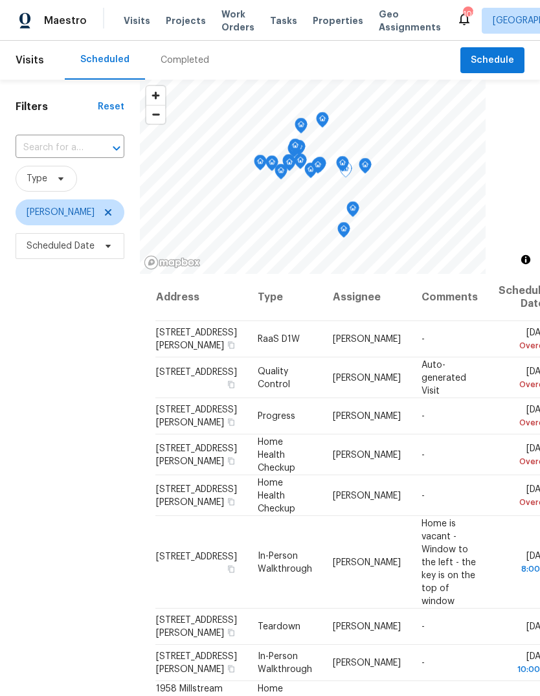
click at [0, 0] on icon at bounding box center [0, 0] width 0 height 0
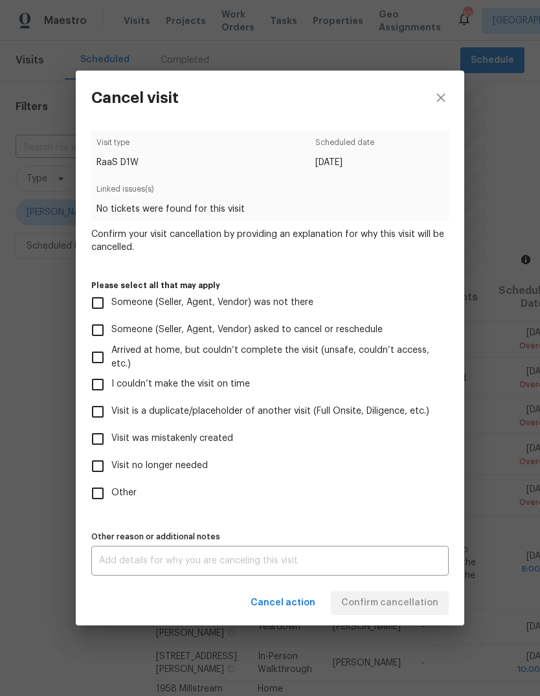
click at [98, 439] on input "Visit was mistakenly created" at bounding box center [97, 438] width 27 height 27
checkbox input "true"
click at [97, 472] on input "Visit no longer needed" at bounding box center [97, 465] width 27 height 27
checkbox input "true"
click at [99, 443] on input "Visit was mistakenly created" at bounding box center [97, 438] width 27 height 27
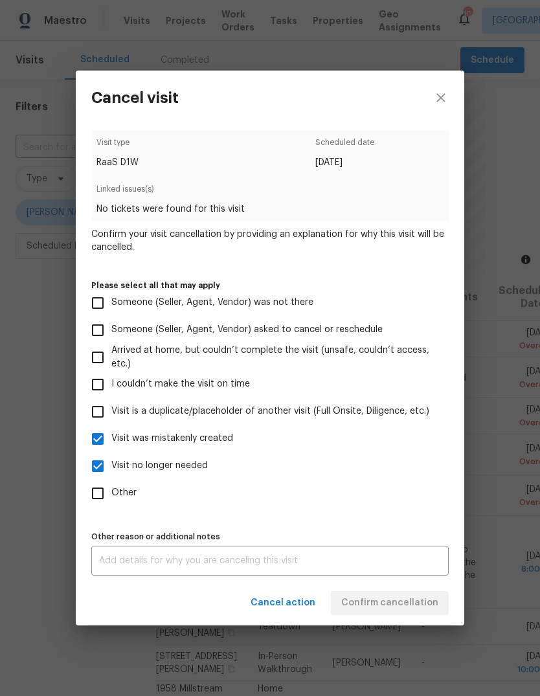
checkbox input "false"
click at [402, 556] on div "x Other reason or additional notes" at bounding box center [269, 561] width 357 height 30
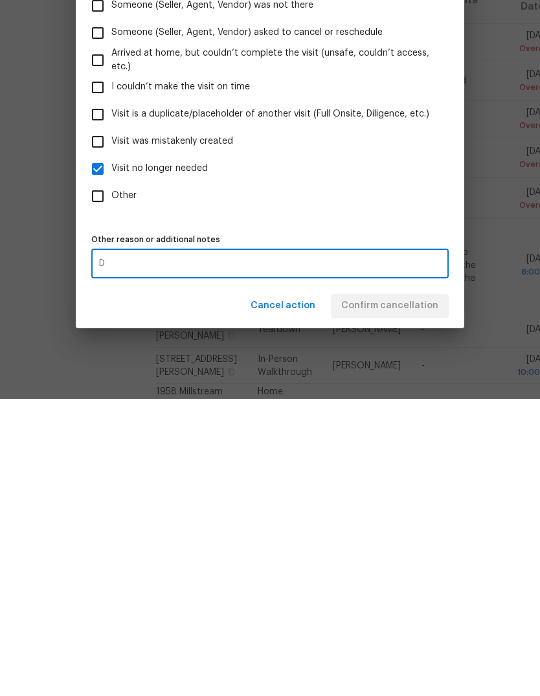
scroll to position [49, 0]
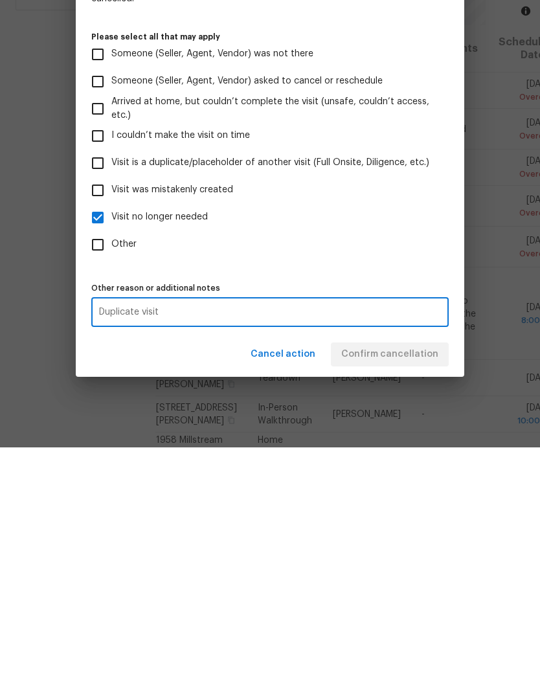
type textarea "Duplicate visit"
click at [427, 479] on label "Other" at bounding box center [261, 492] width 354 height 27
click at [111, 479] on input "Other" at bounding box center [97, 492] width 27 height 27
checkbox input "true"
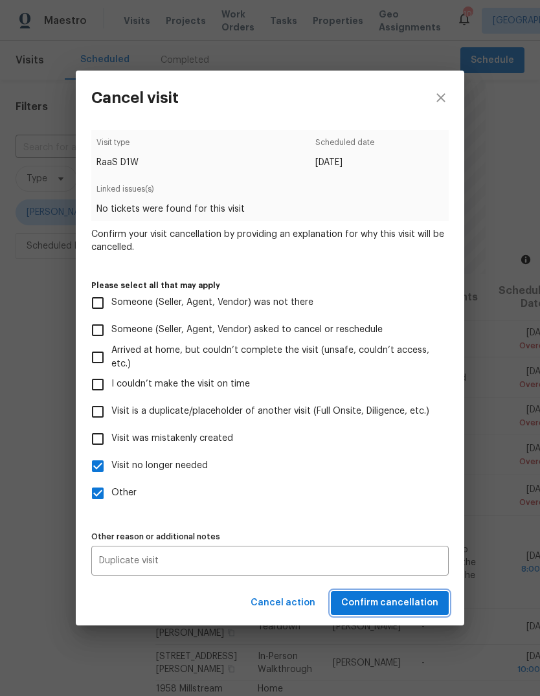
click at [417, 602] on span "Confirm cancellation" at bounding box center [389, 603] width 97 height 16
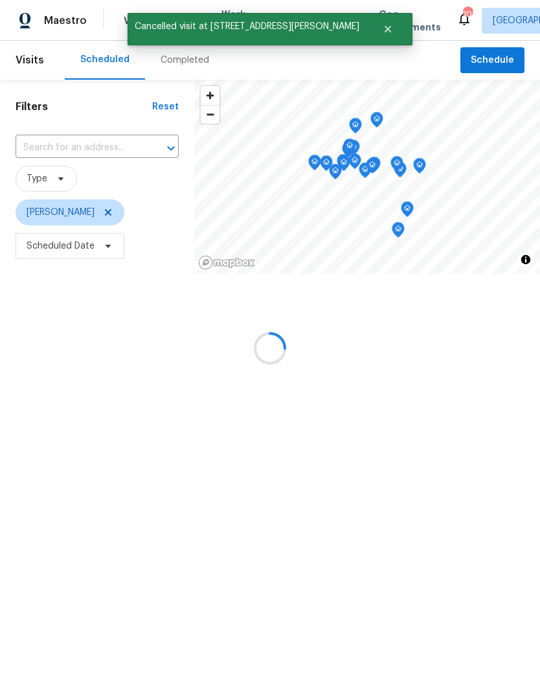
scroll to position [0, 0]
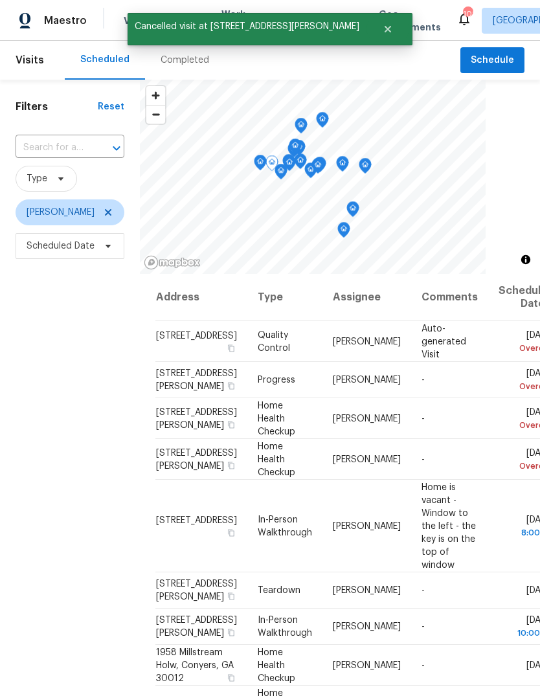
click at [0, 0] on icon at bounding box center [0, 0] width 0 height 0
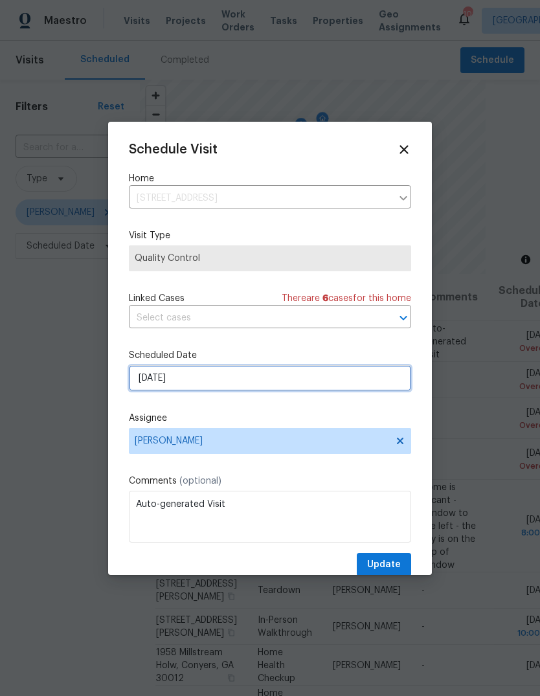
click at [375, 385] on input "8/8/2025" at bounding box center [270, 378] width 282 height 26
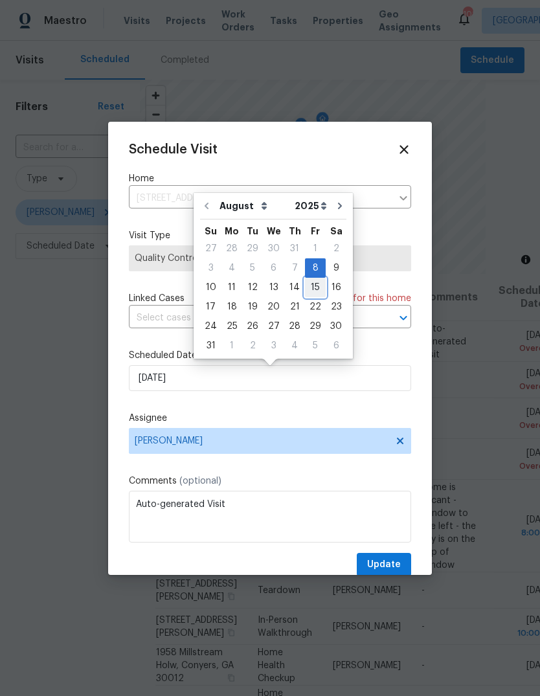
click at [311, 285] on div "15" at bounding box center [315, 287] width 21 height 18
type input "8/15/2025"
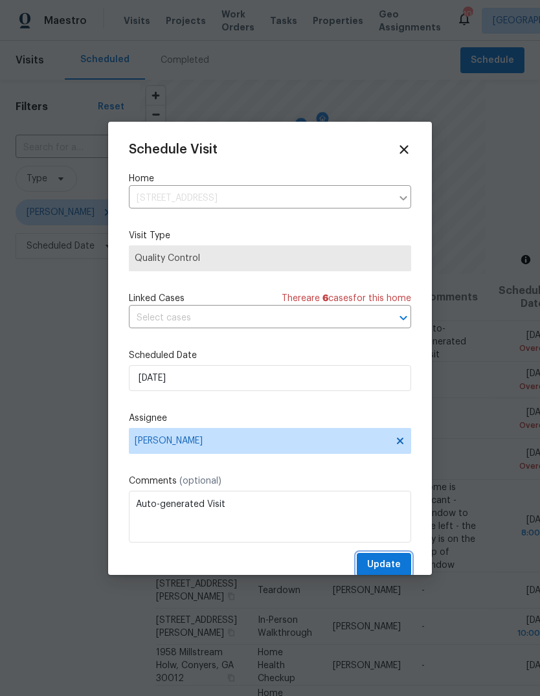
click at [395, 564] on span "Update" at bounding box center [384, 565] width 34 height 16
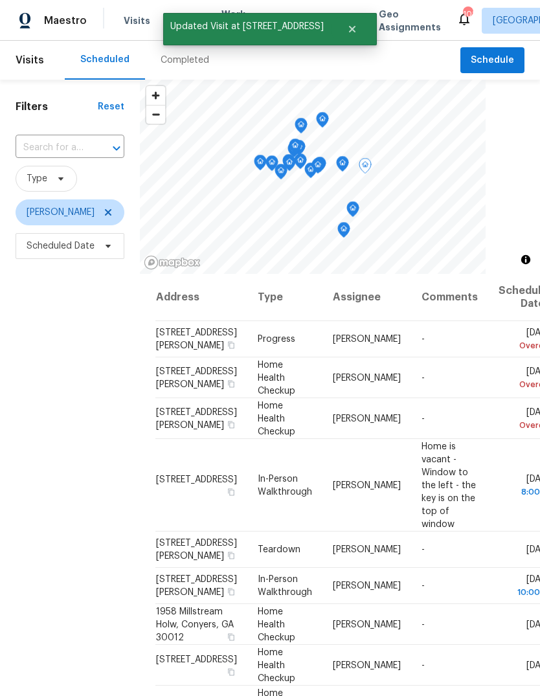
click at [0, 0] on icon at bounding box center [0, 0] width 0 height 0
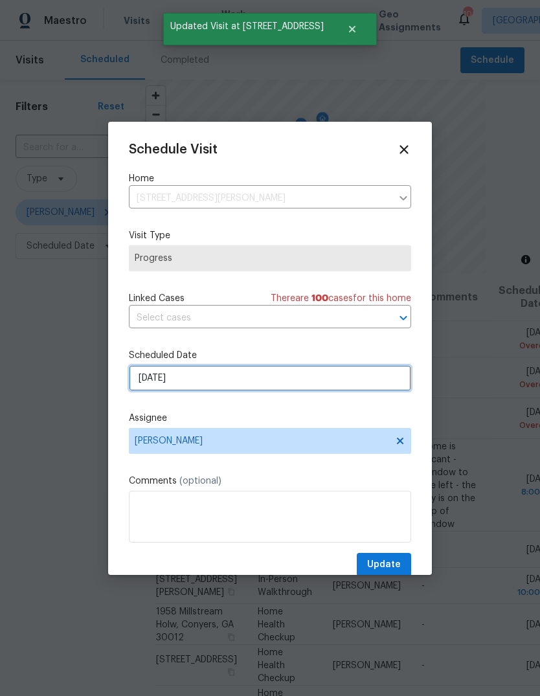
click at [373, 381] on input "8/8/2025" at bounding box center [270, 378] width 282 height 26
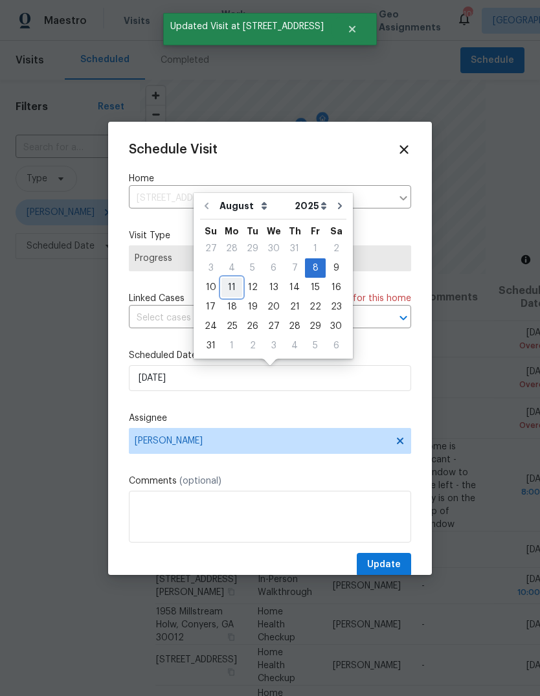
click at [234, 285] on div "11" at bounding box center [231, 287] width 21 height 18
type input "8/11/2025"
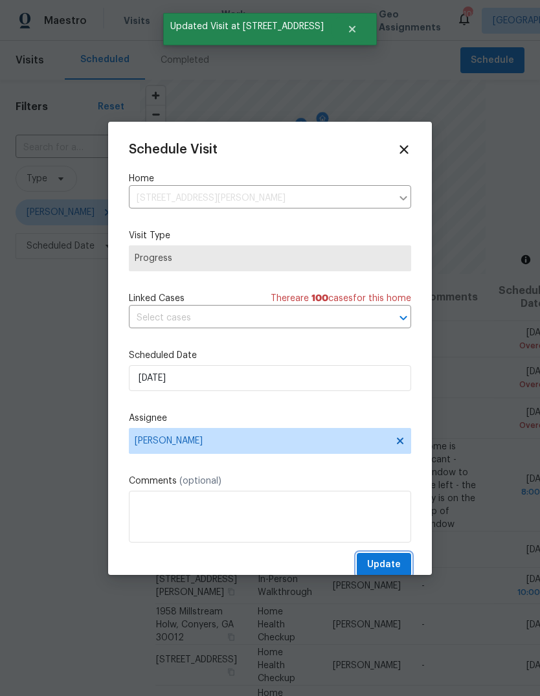
click at [395, 563] on span "Update" at bounding box center [384, 565] width 34 height 16
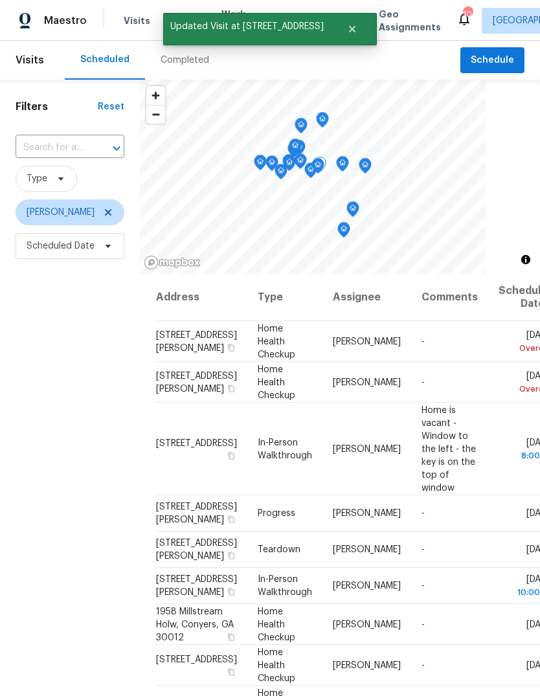
click at [0, 0] on icon at bounding box center [0, 0] width 0 height 0
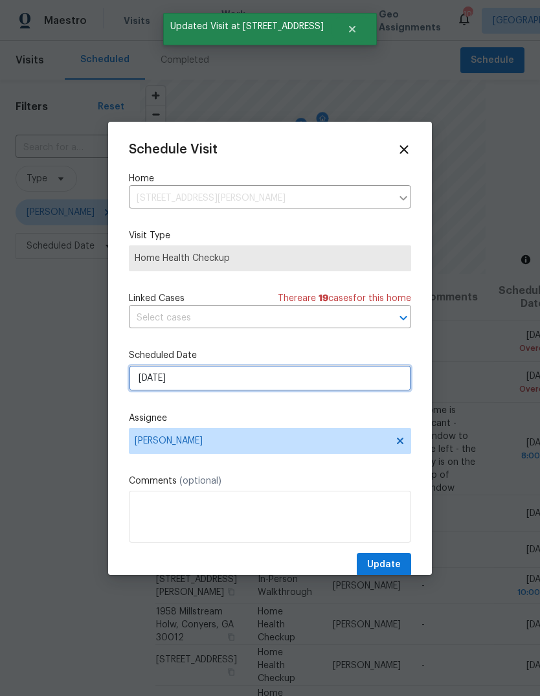
click at [368, 381] on input "8/8/2025" at bounding box center [270, 378] width 282 height 26
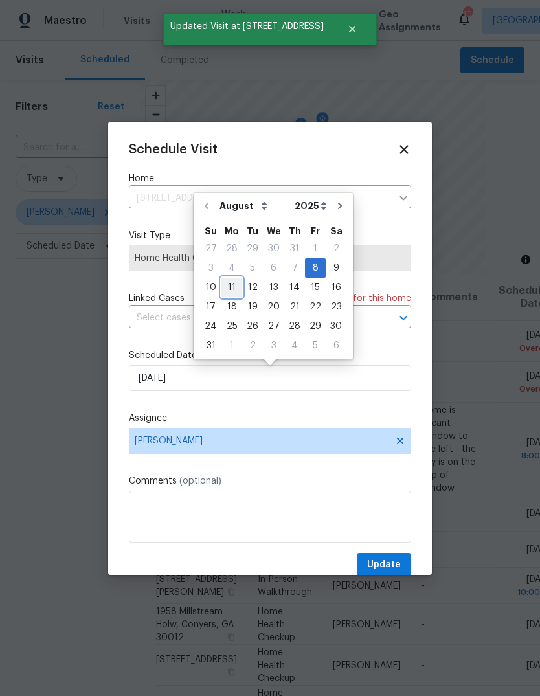
click at [237, 282] on div "11" at bounding box center [231, 287] width 21 height 18
type input "8/11/2025"
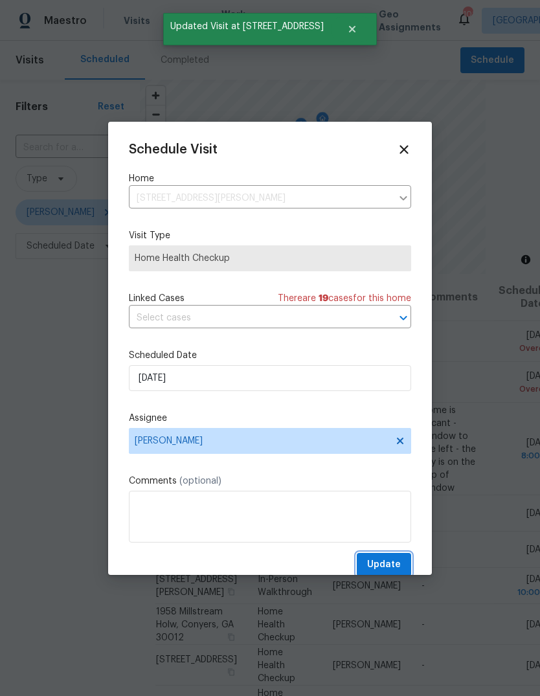
click at [398, 569] on span "Update" at bounding box center [384, 565] width 34 height 16
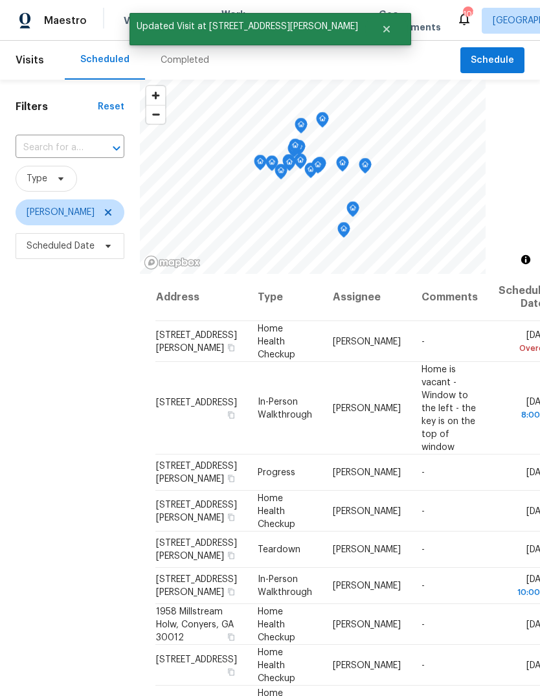
click at [0, 0] on icon at bounding box center [0, 0] width 0 height 0
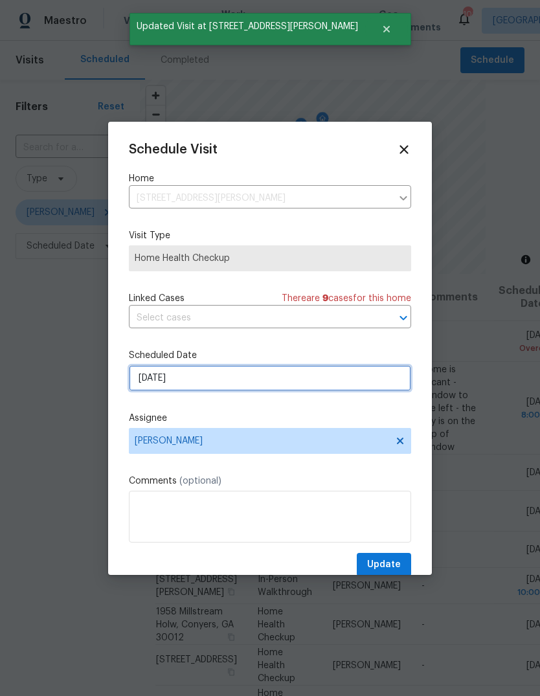
click at [294, 382] on input "8/9/2025" at bounding box center [270, 378] width 282 height 26
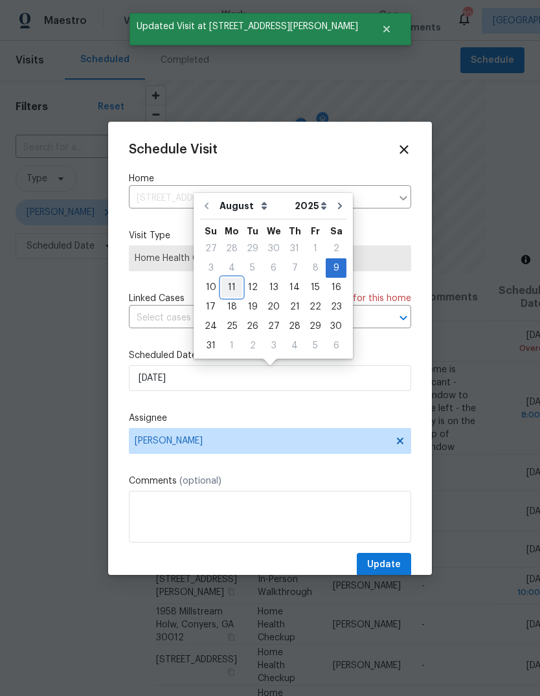
click at [235, 285] on div "11" at bounding box center [231, 287] width 21 height 18
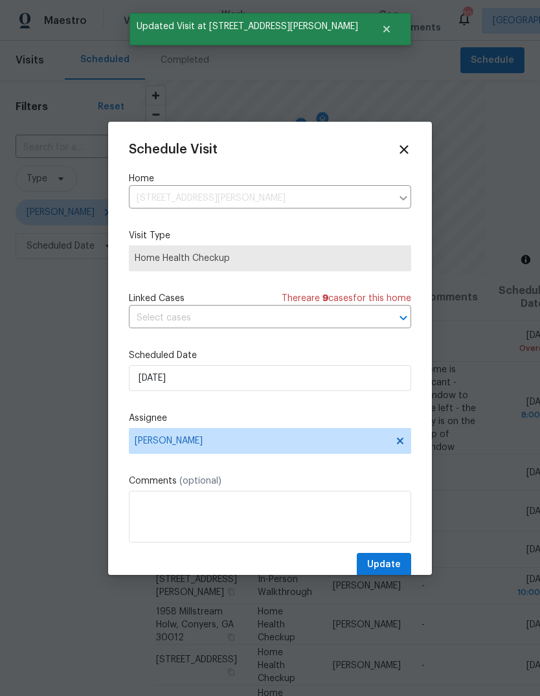
type input "8/11/2025"
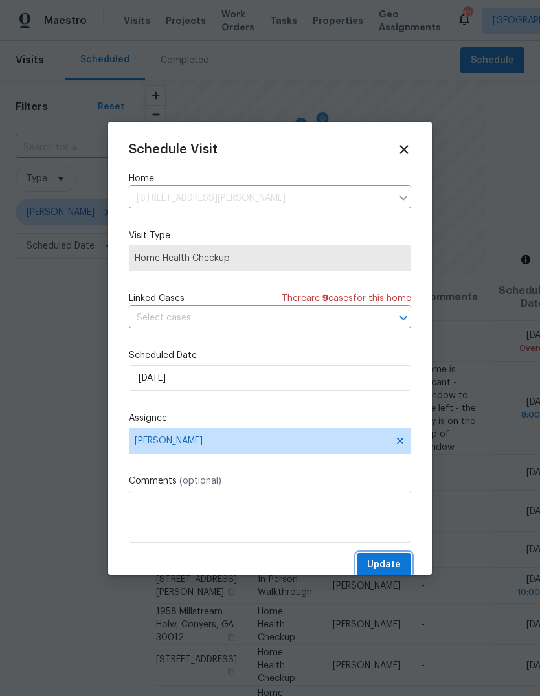
click at [402, 557] on button "Update" at bounding box center [384, 565] width 54 height 24
